Goal: Information Seeking & Learning: Find specific fact

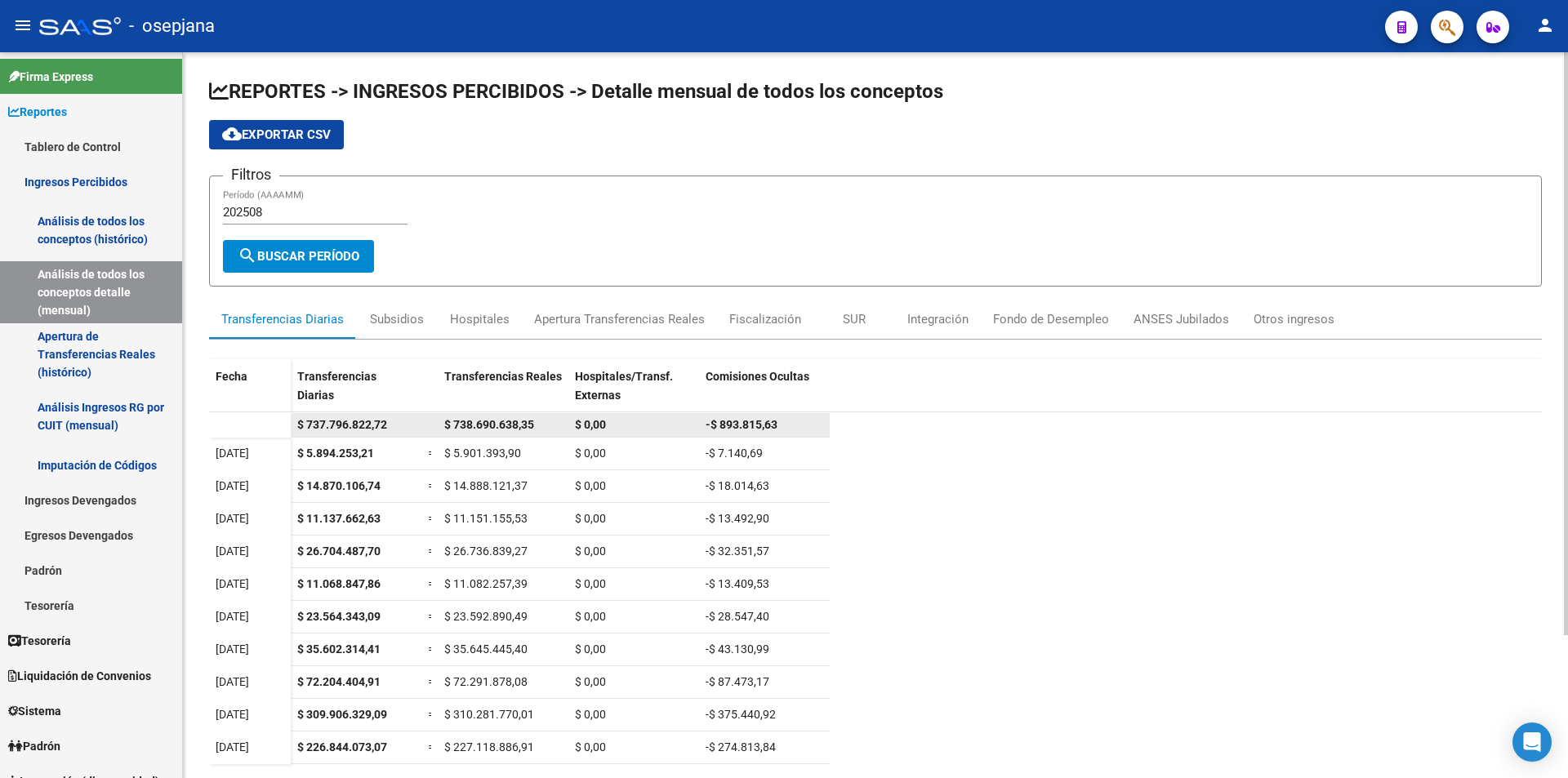
click at [380, 426] on span "$ 737.796.822,72" at bounding box center [343, 425] width 90 height 13
click at [495, 432] on div "$ 738.690.638,35" at bounding box center [504, 425] width 118 height 19
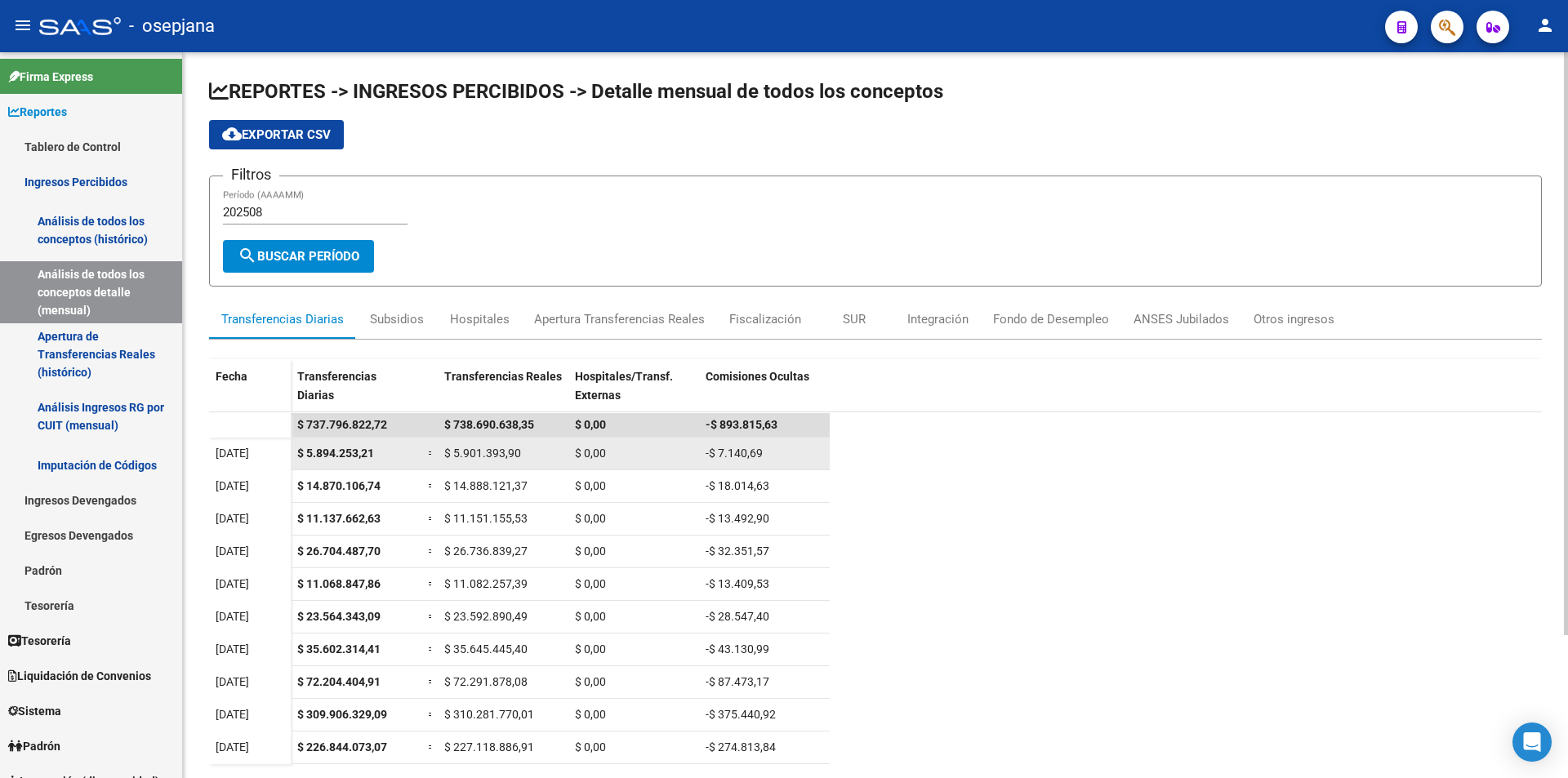
click at [376, 455] on div "$ 5.894.253,21" at bounding box center [357, 454] width 118 height 19
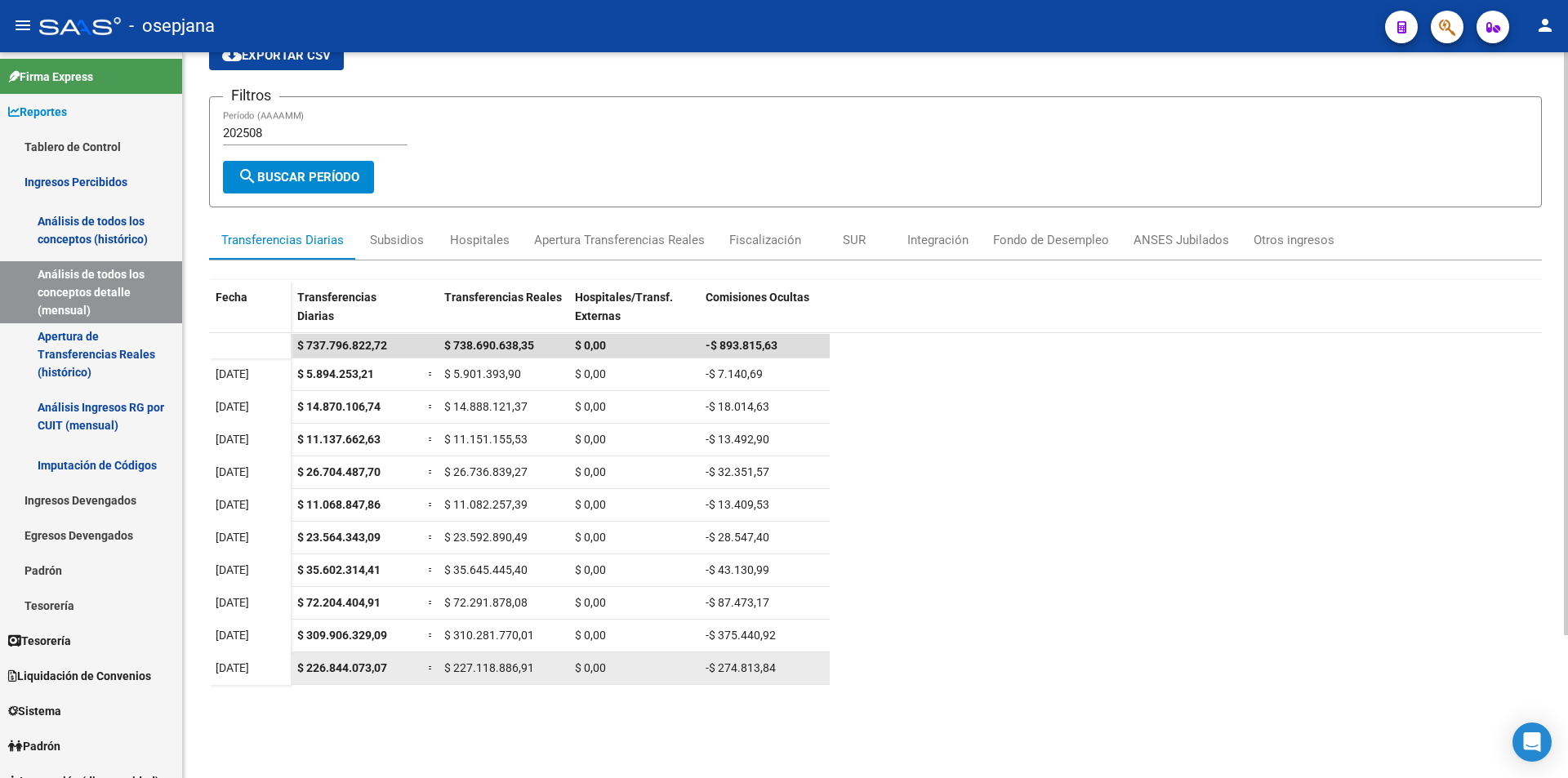
scroll to position [178, 0]
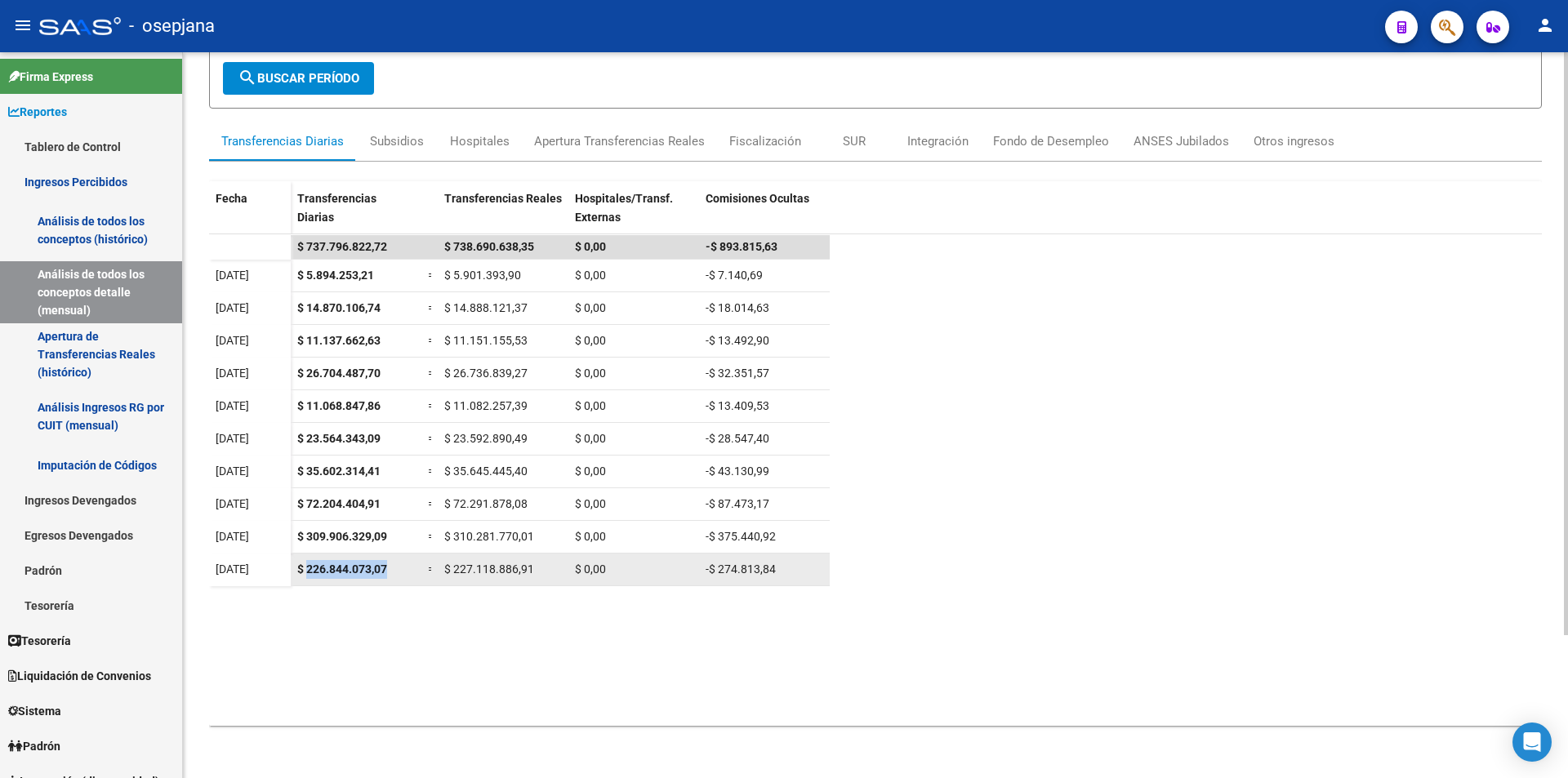
drag, startPoint x: 305, startPoint y: 569, endPoint x: 403, endPoint y: 572, distance: 98.0
click at [403, 572] on div "$ 226.844.073,07" at bounding box center [357, 569] width 118 height 19
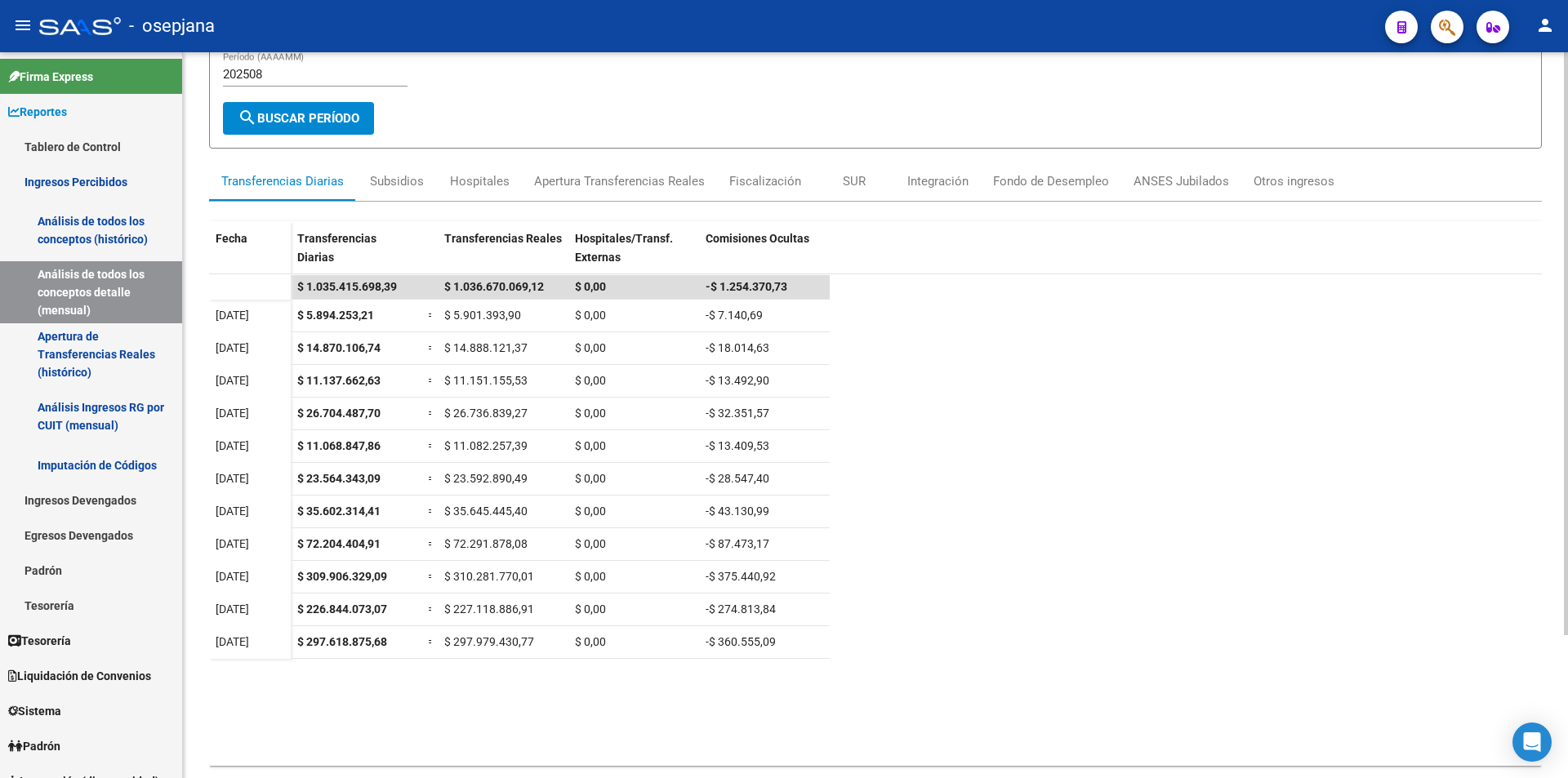
scroll to position [178, 0]
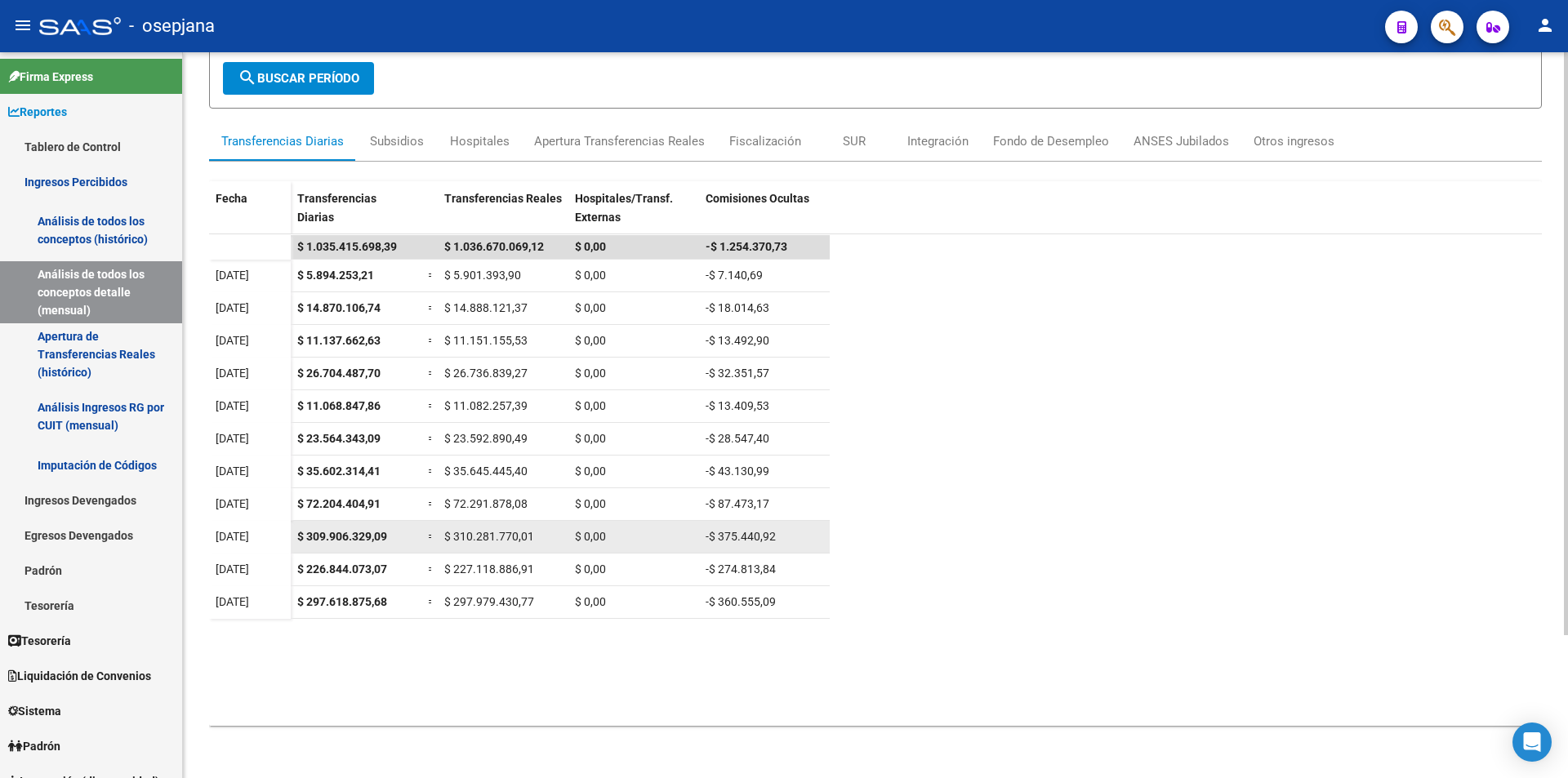
click at [303, 543] on div "$ 309.906.329,09" at bounding box center [357, 537] width 118 height 19
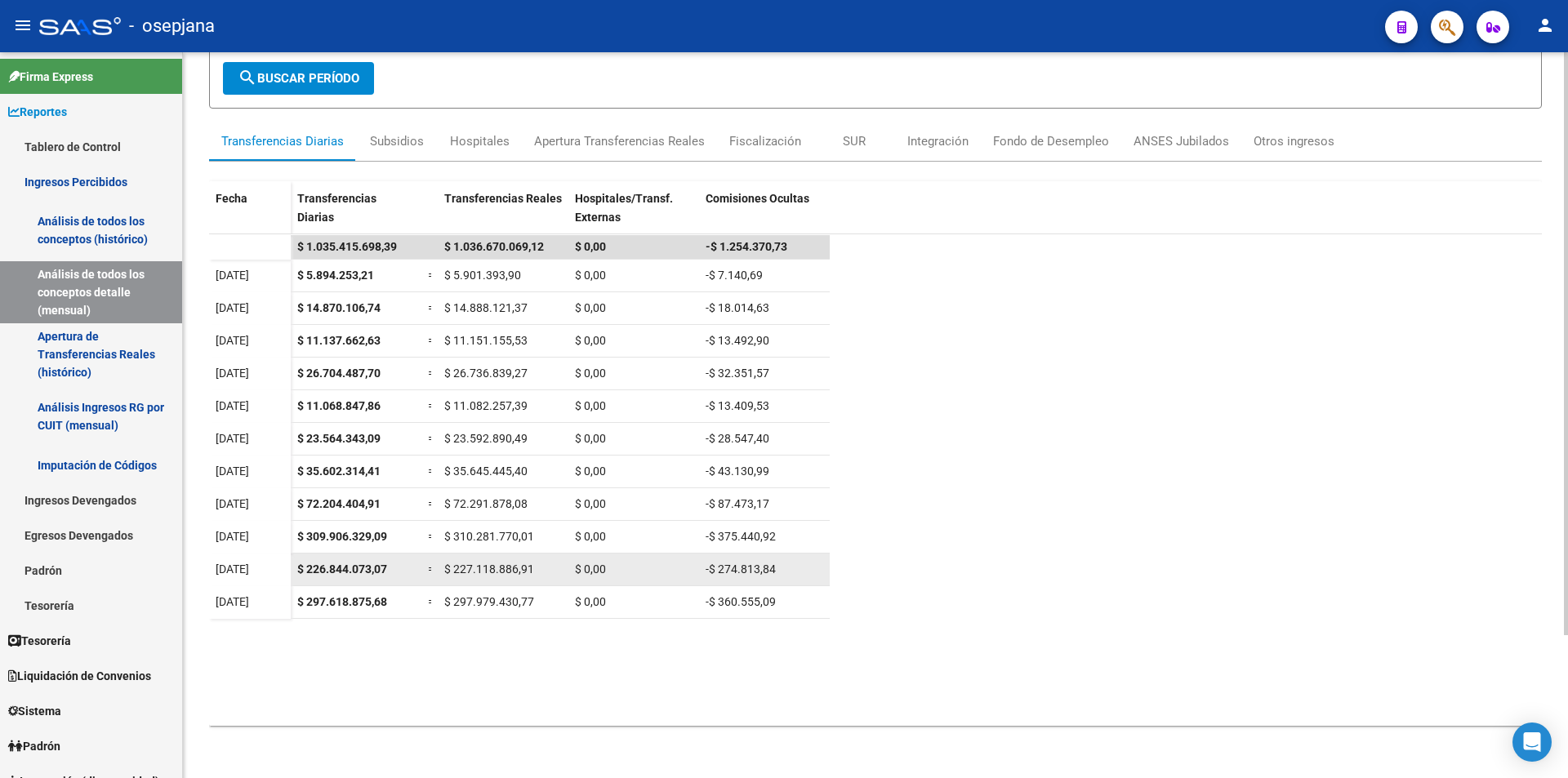
click at [313, 576] on div "$ 226.844.073,07" at bounding box center [357, 569] width 118 height 19
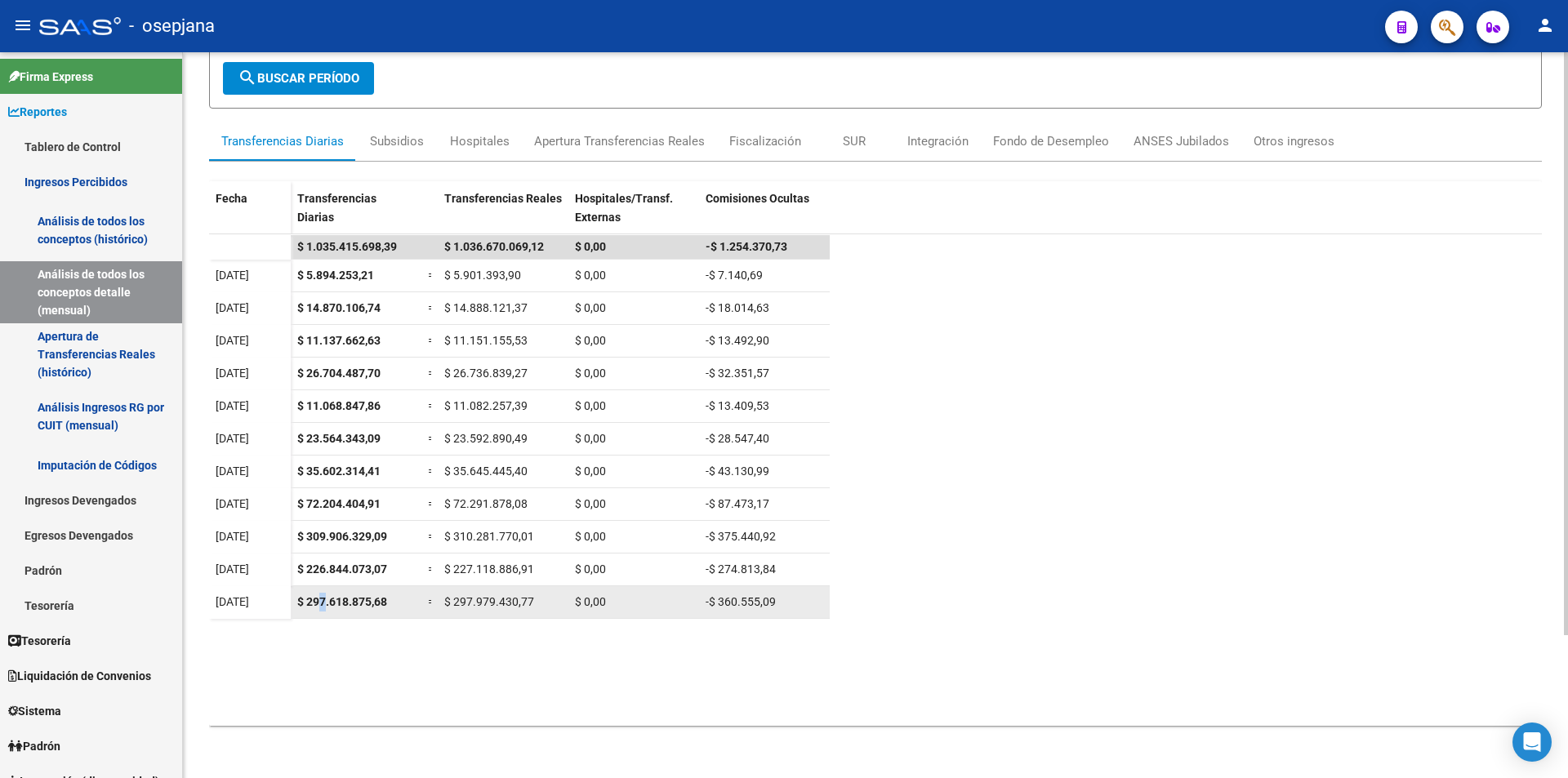
click at [323, 605] on span "$ 297.618.875,68" at bounding box center [343, 602] width 90 height 13
click at [698, 691] on datatable-body "$ 1.035.415.698,39 $ 1.036.670.069,12 $ 0,00 -$ 1.254.370,73 01/08/2025 $ 5.894…" at bounding box center [875, 479] width 1333 height 492
